Goal: Information Seeking & Learning: Learn about a topic

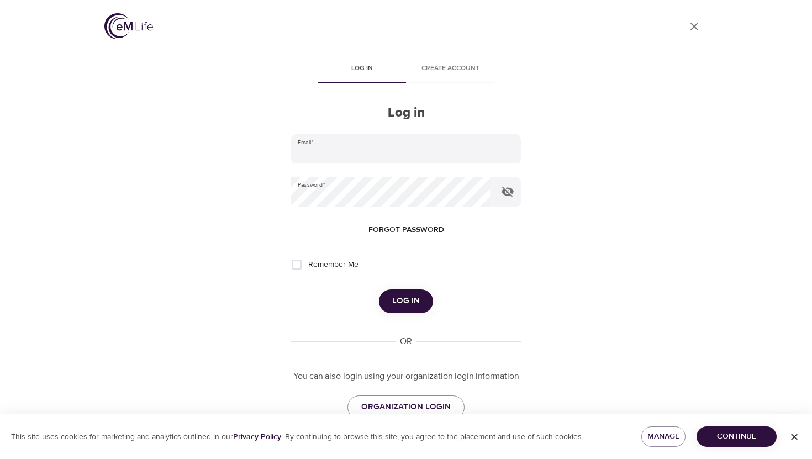
type input "[EMAIL_ADDRESS][DOMAIN_NAME]"
click at [295, 268] on input "Remember Me" at bounding box center [296, 264] width 23 height 23
checkbox input "true"
click at [416, 304] on span "Log in" at bounding box center [406, 301] width 28 height 14
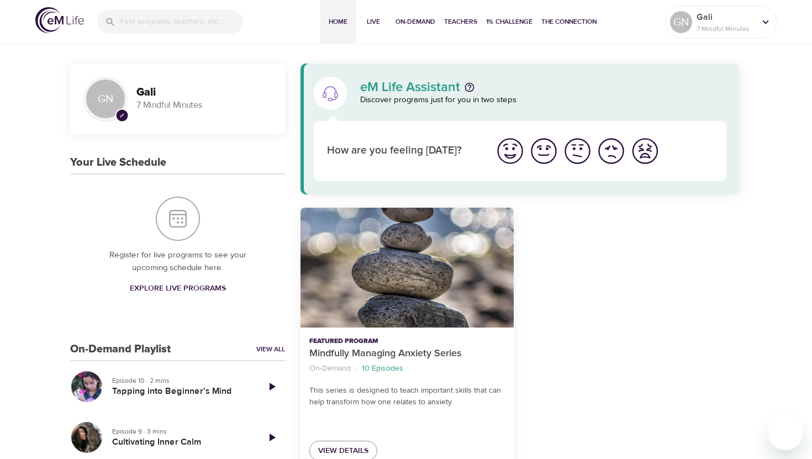
click at [580, 147] on img "I'm feeling ok" at bounding box center [578, 151] width 30 height 30
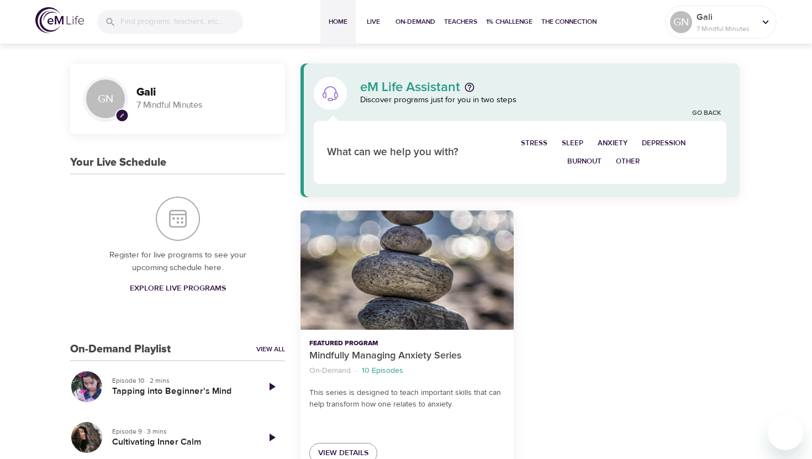
click at [535, 140] on span "Stress" at bounding box center [534, 143] width 27 height 13
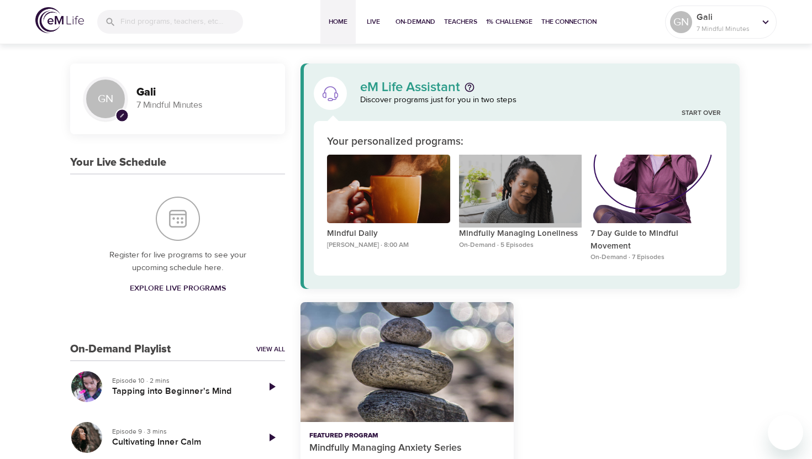
click at [519, 178] on div "Mindfully Managing Loneliness" at bounding box center [520, 189] width 123 height 69
